Goal: Information Seeking & Learning: Learn about a topic

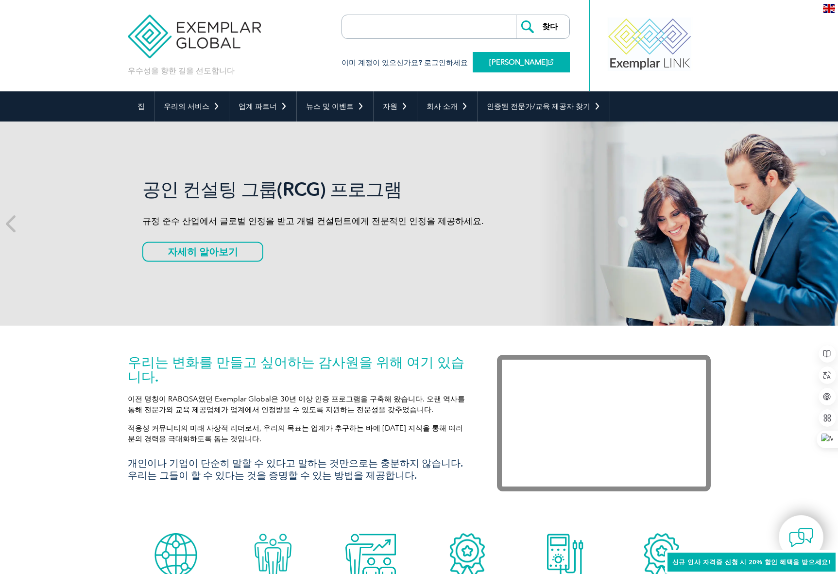
click at [534, 59] on font "[PERSON_NAME]" at bounding box center [518, 62] width 59 height 9
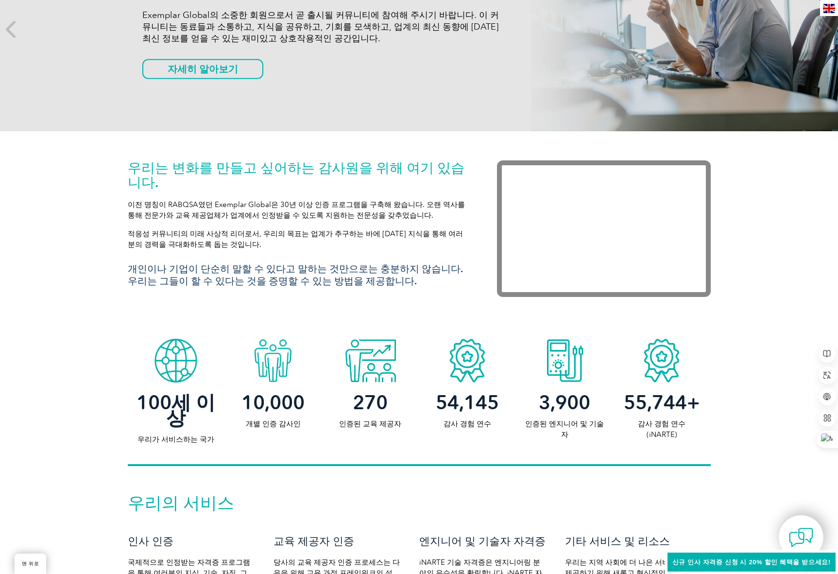
scroll to position [49, 0]
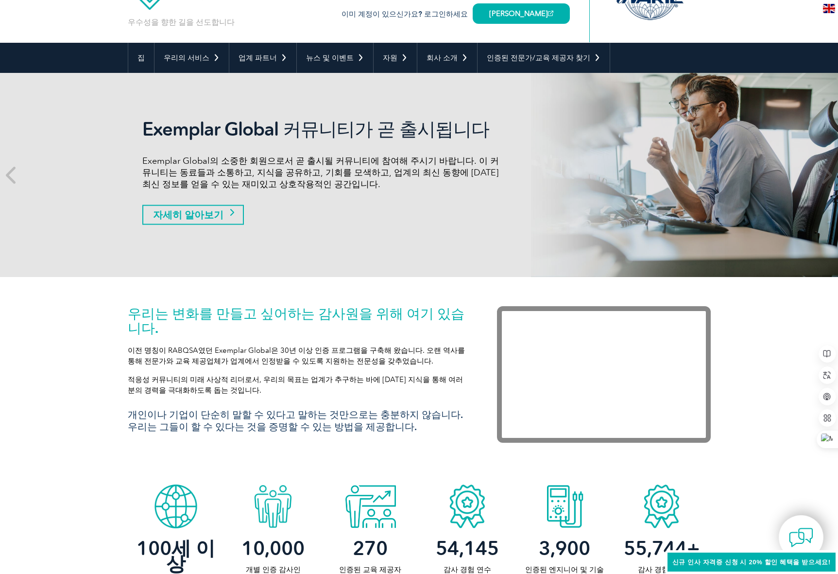
click at [210, 214] on font "자세히 알아보기" at bounding box center [188, 215] width 70 height 12
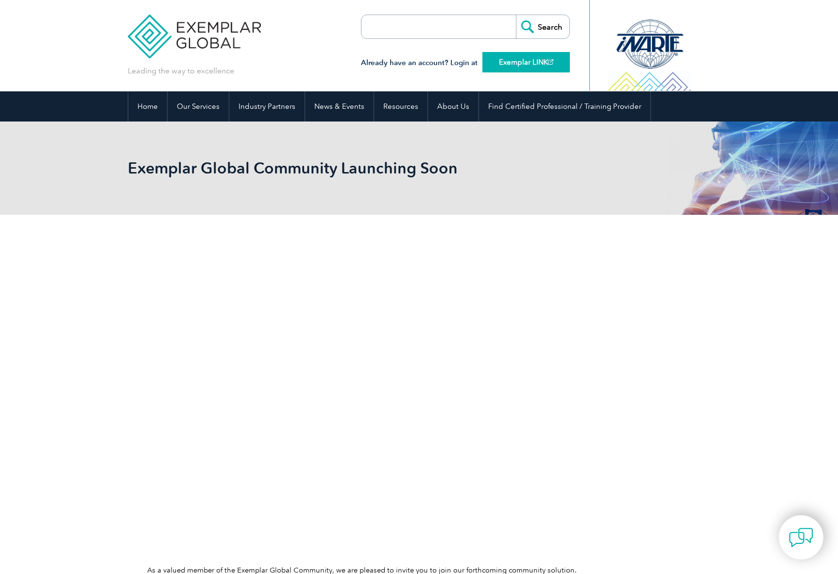
click at [527, 62] on link "Exemplar LINK" at bounding box center [526, 62] width 87 height 20
